Goal: Navigation & Orientation: Find specific page/section

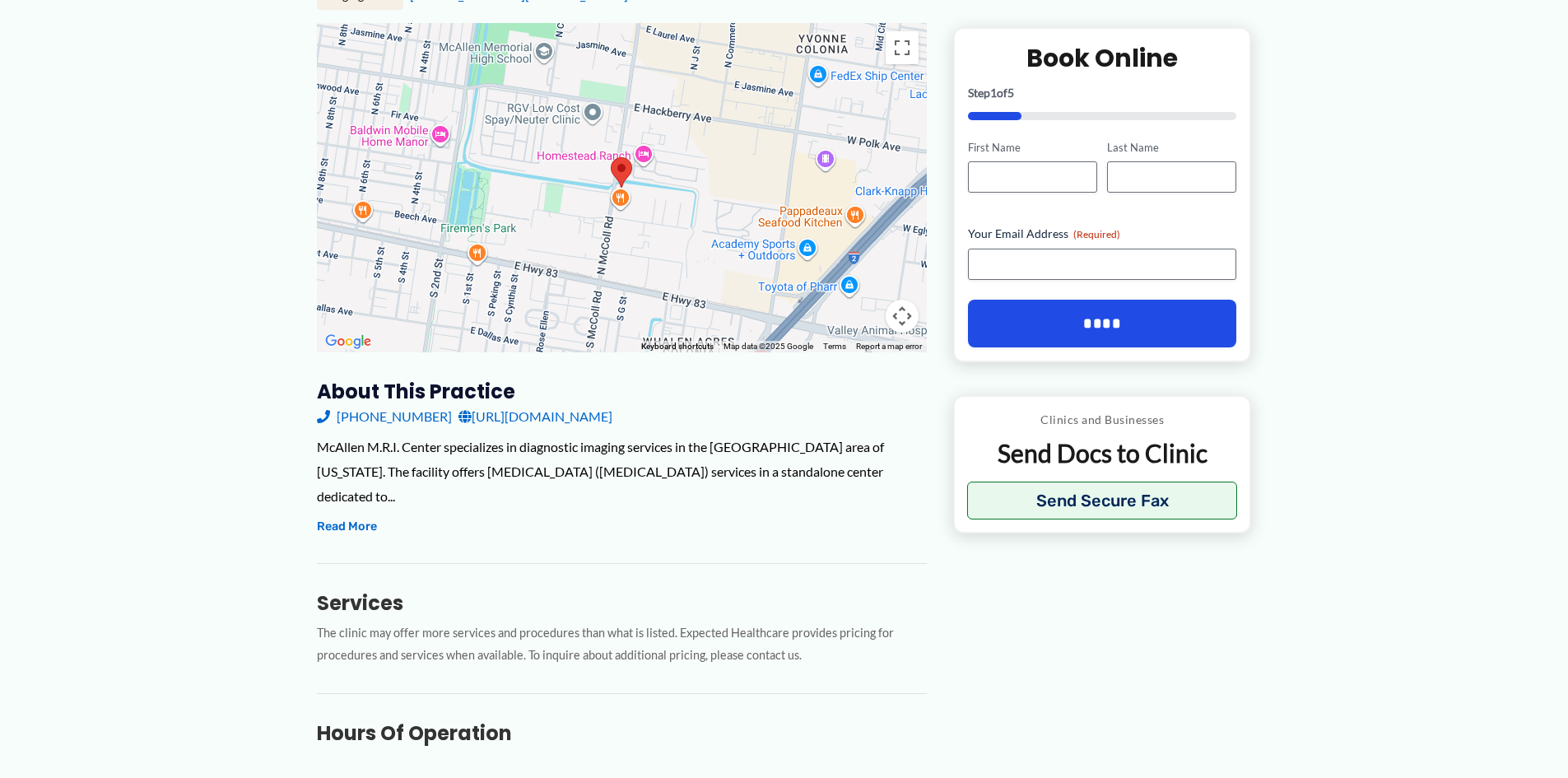
scroll to position [247, 0]
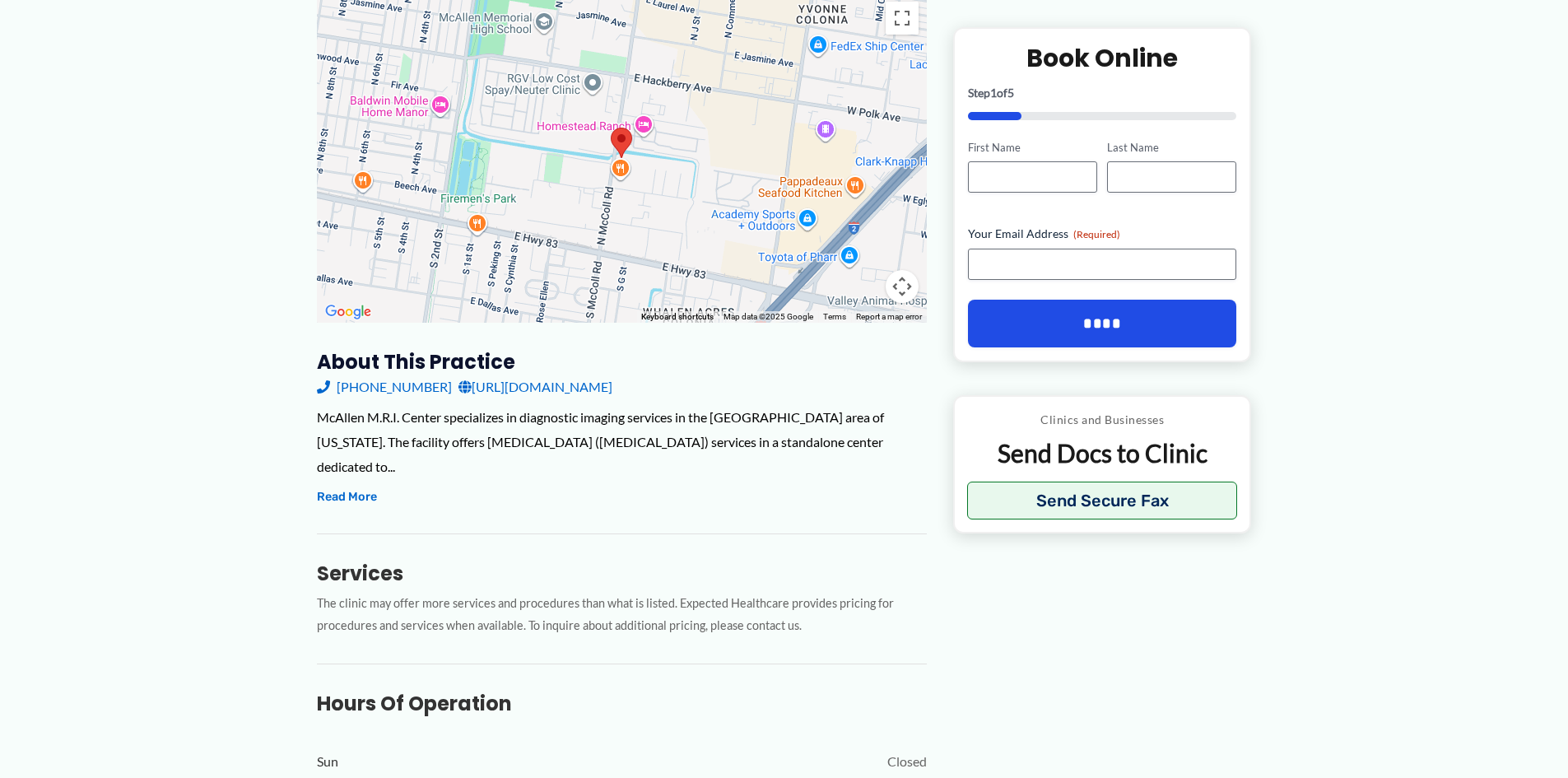
click at [360, 394] on link "(956) 687-9636" at bounding box center [384, 387] width 135 height 25
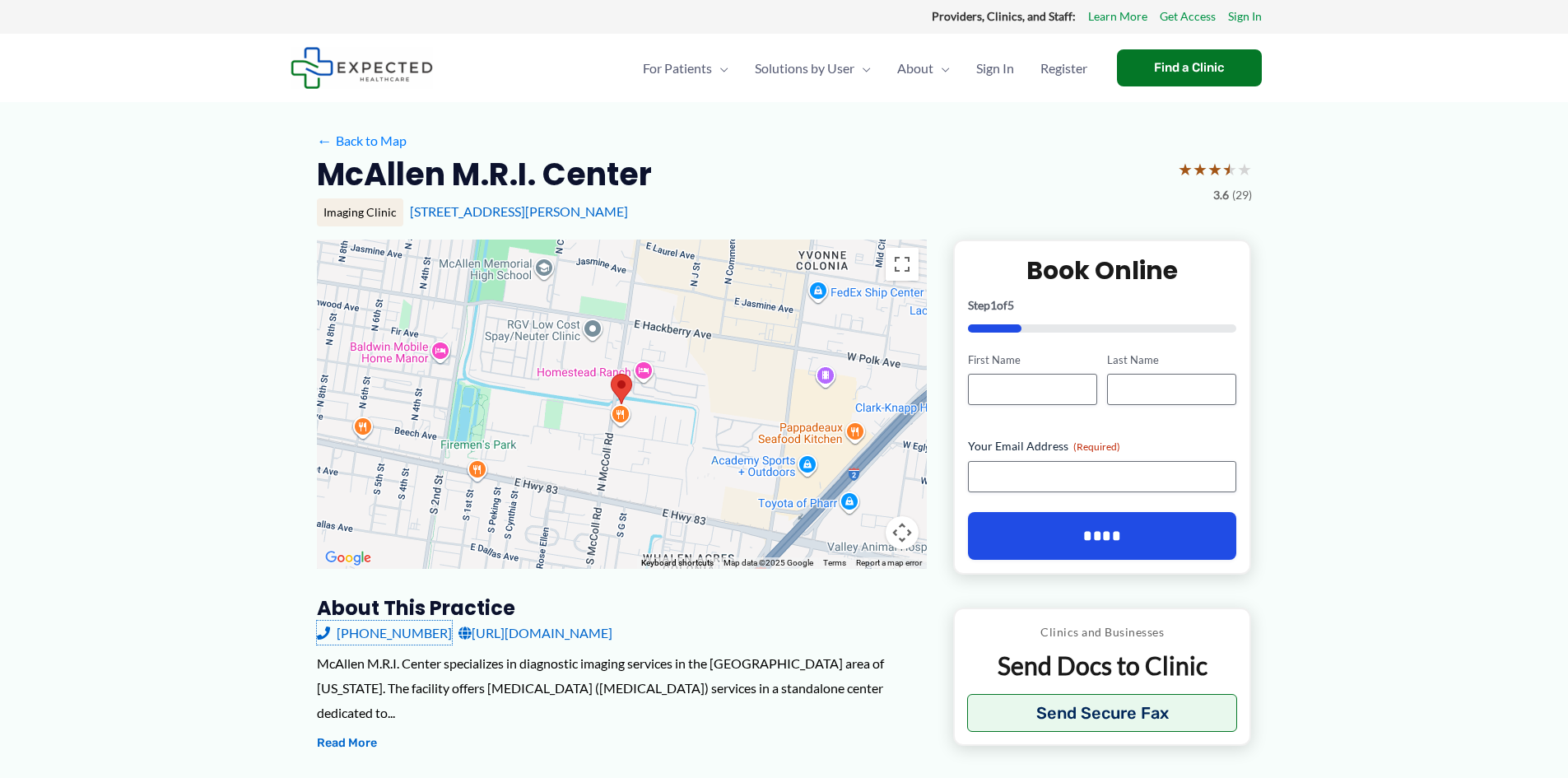
scroll to position [0, 0]
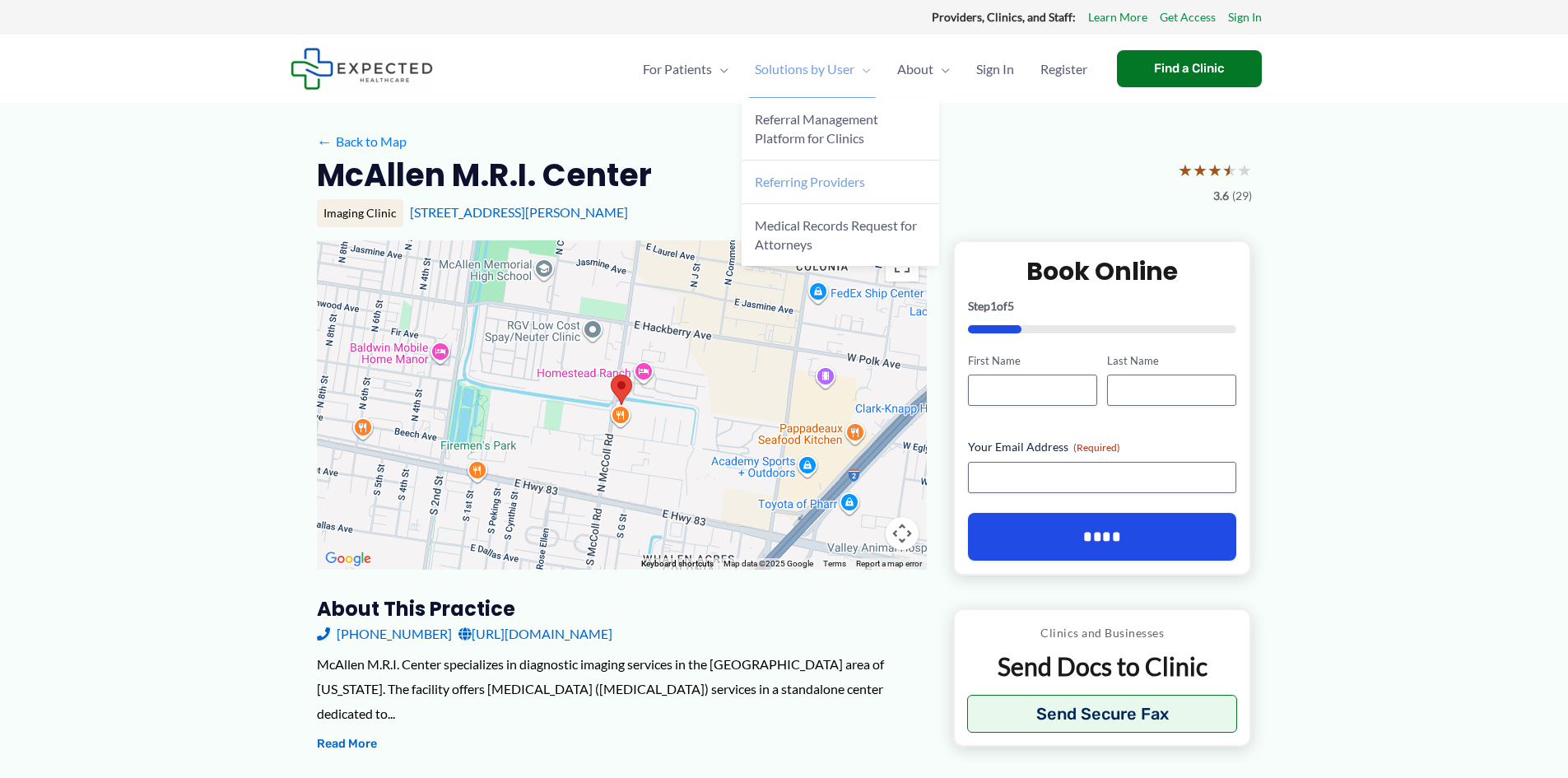
click at [854, 183] on span "Referring Providers" at bounding box center [809, 181] width 110 height 16
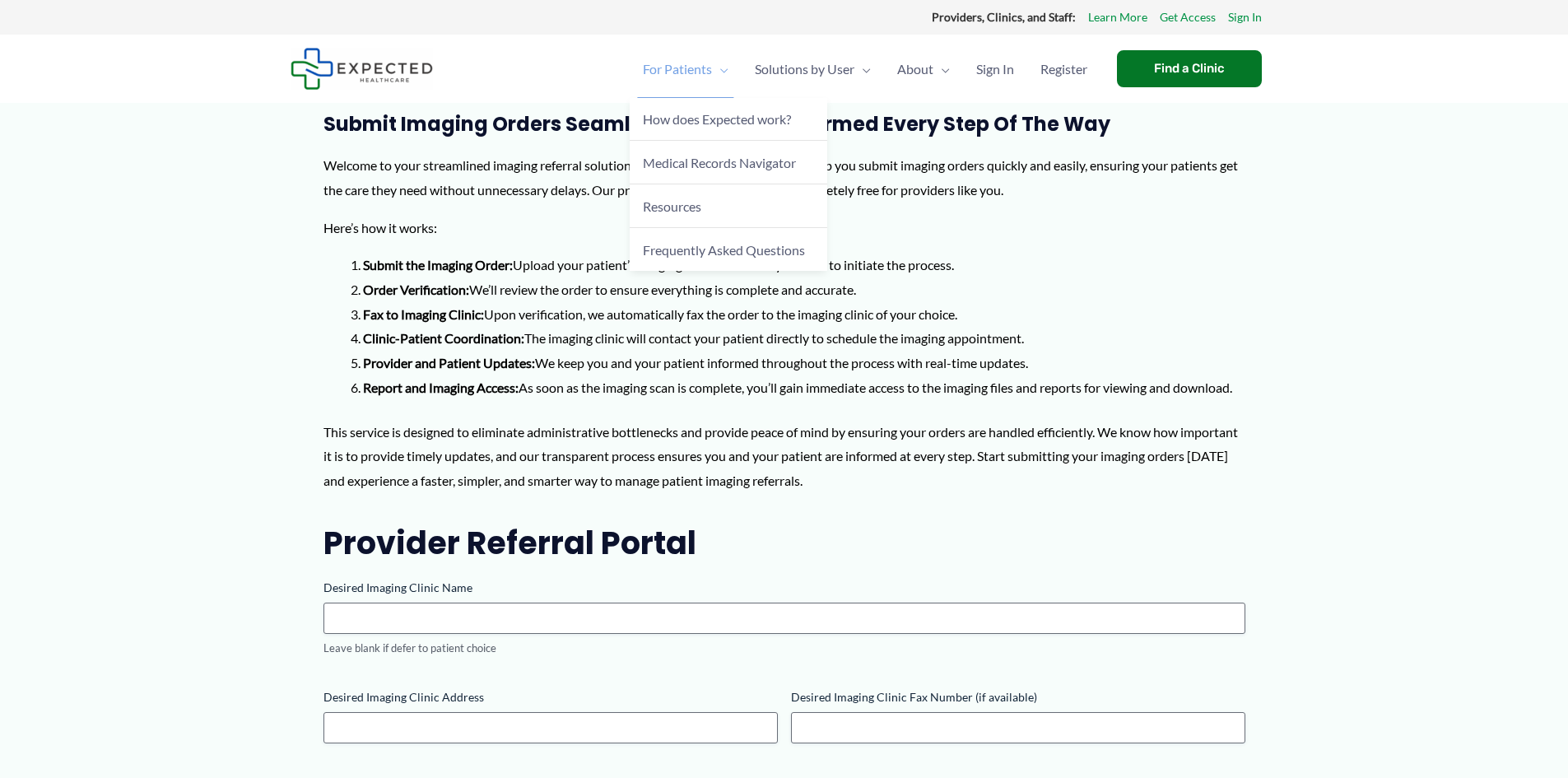
click at [698, 73] on span "For Patients" at bounding box center [677, 68] width 69 height 58
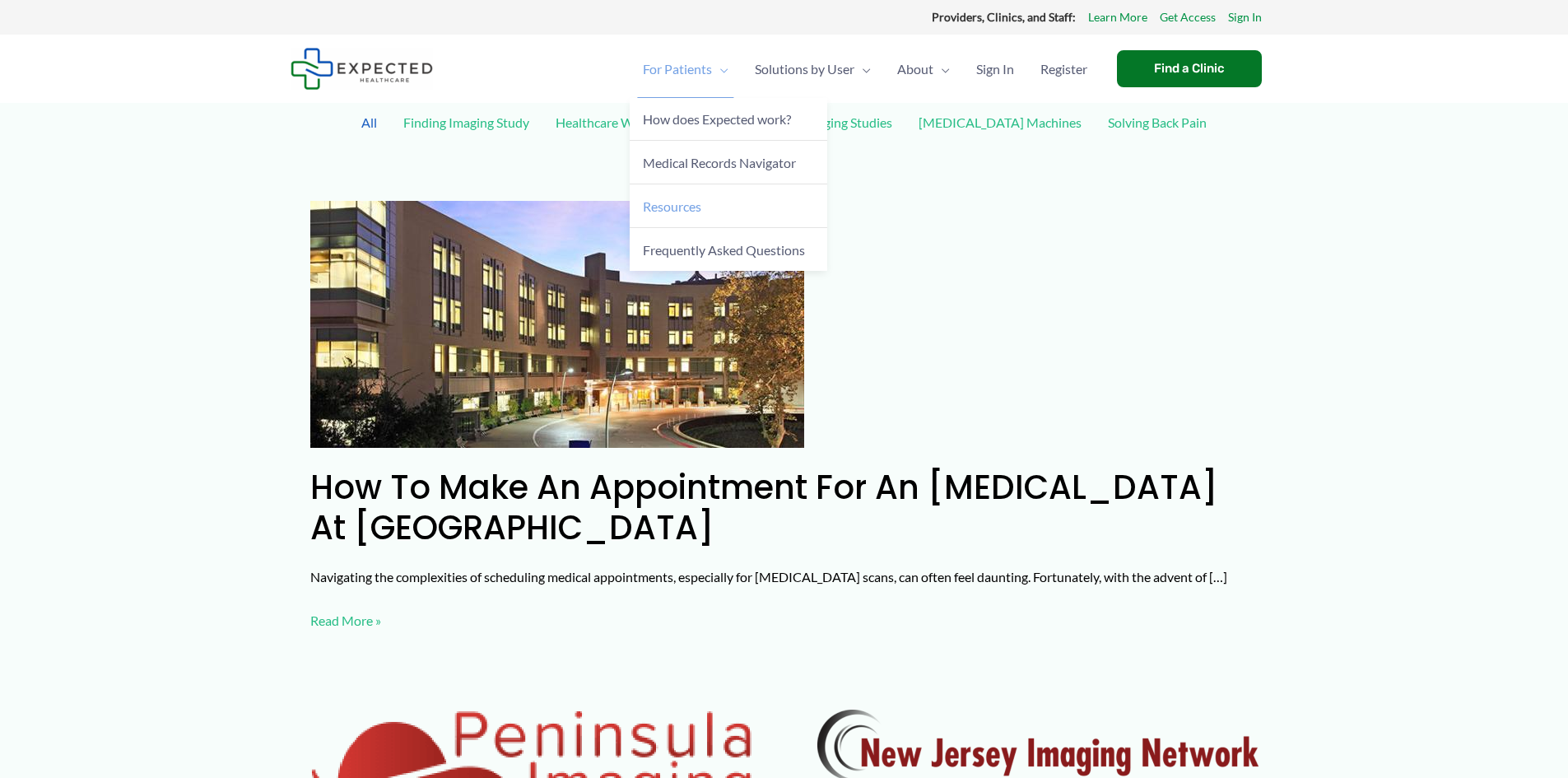
click at [679, 203] on span "Resources" at bounding box center [672, 206] width 58 height 16
